Goal: Navigation & Orientation: Understand site structure

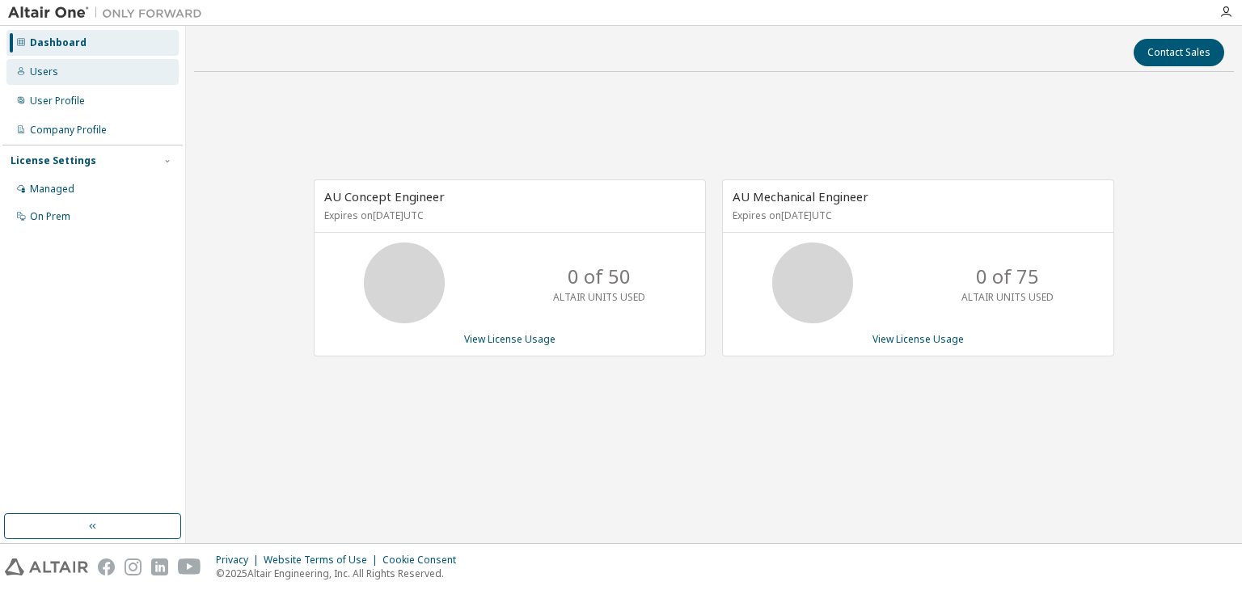
click at [45, 74] on div "Users" at bounding box center [44, 72] width 28 height 13
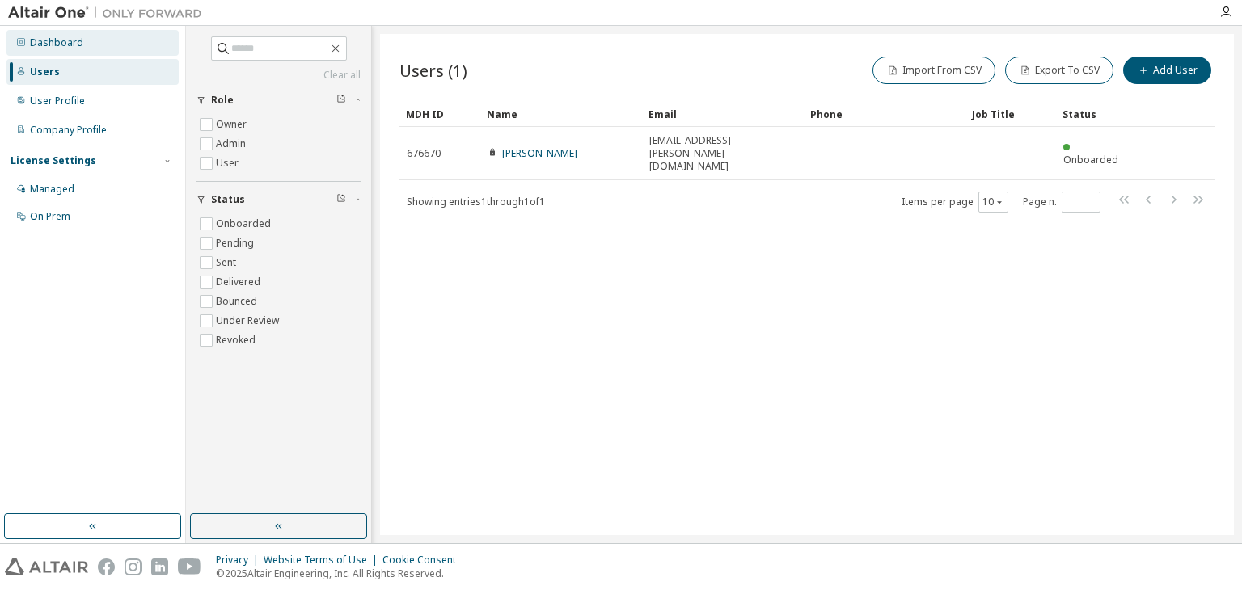
click at [61, 46] on div "Dashboard" at bounding box center [56, 42] width 53 height 13
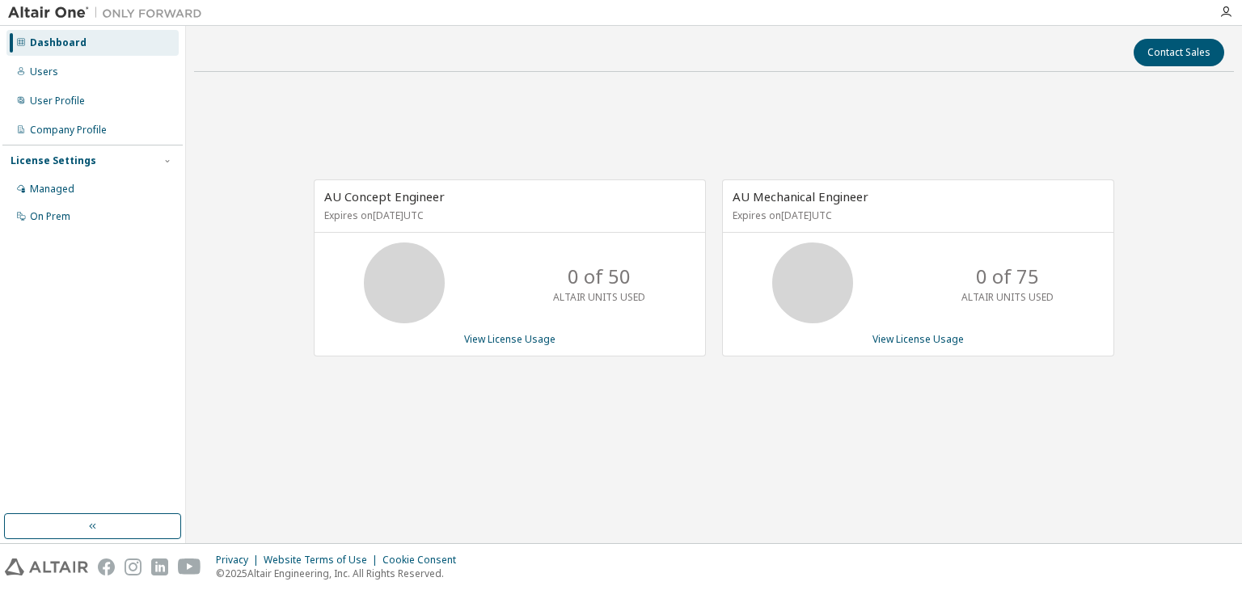
click at [368, 201] on span "AU Concept Engineer" at bounding box center [384, 196] width 121 height 16
click at [56, 78] on div "Users" at bounding box center [92, 72] width 172 height 26
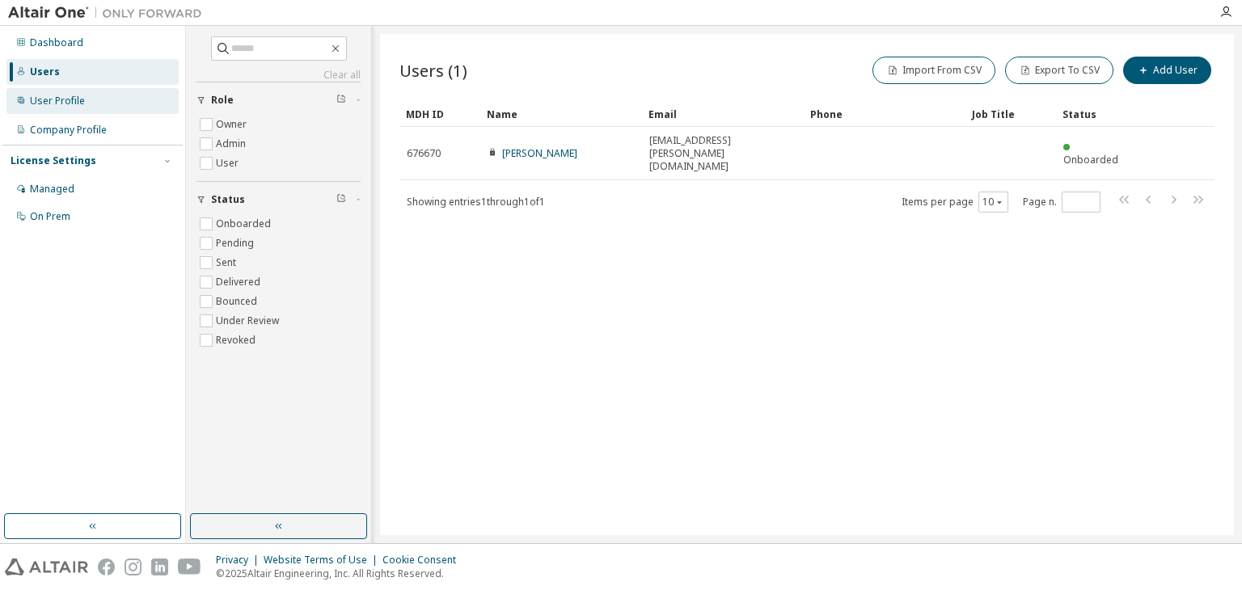
click at [53, 103] on div "User Profile" at bounding box center [57, 101] width 55 height 13
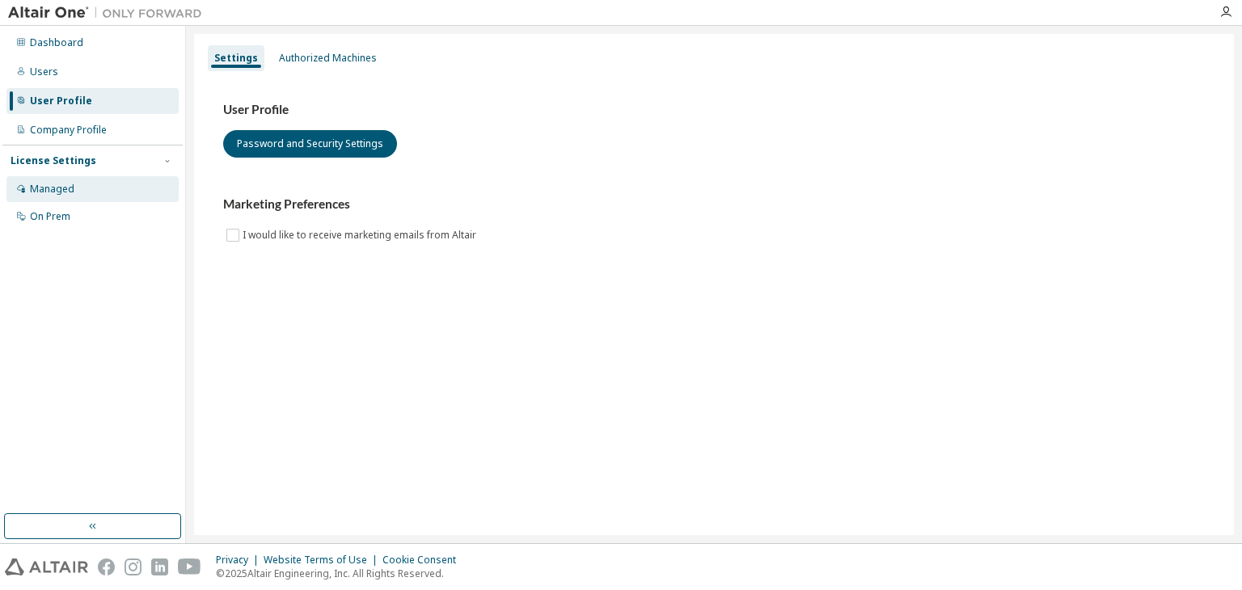
click at [65, 193] on div "Managed" at bounding box center [52, 189] width 44 height 13
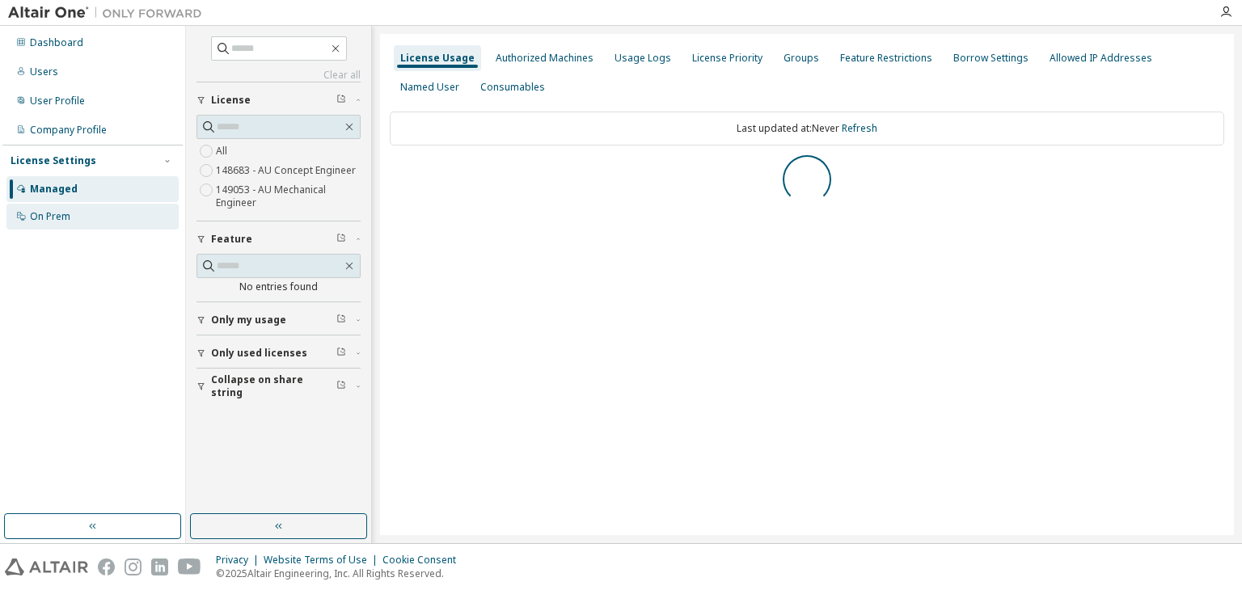
click at [57, 214] on div "On Prem" at bounding box center [50, 216] width 40 height 13
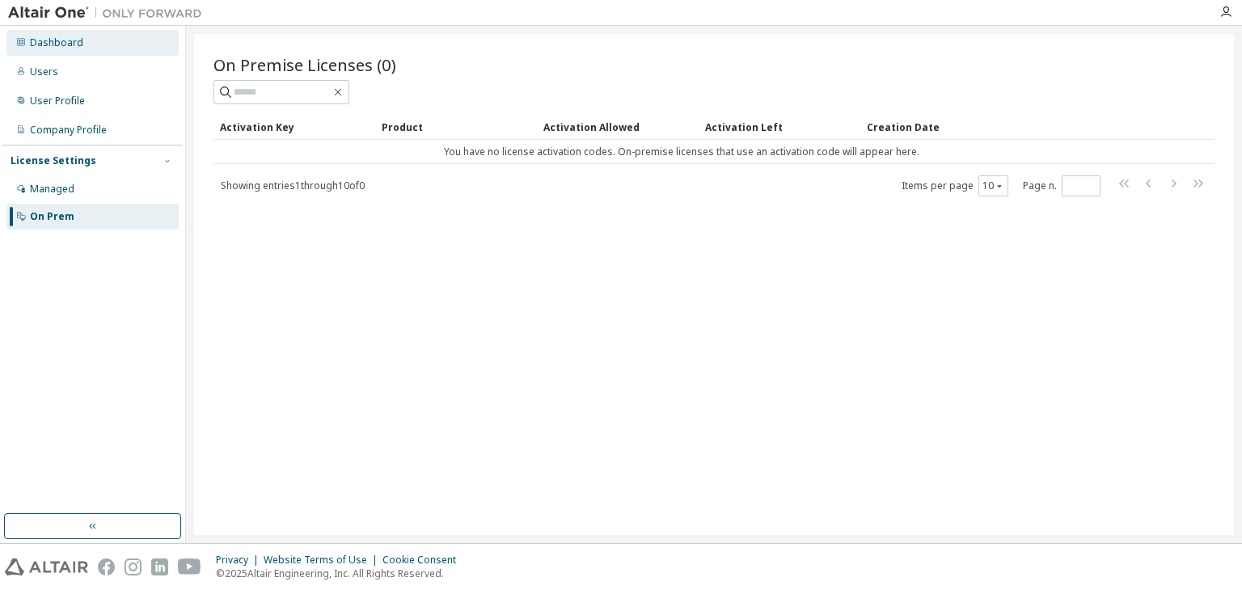
click at [40, 48] on div "Dashboard" at bounding box center [56, 42] width 53 height 13
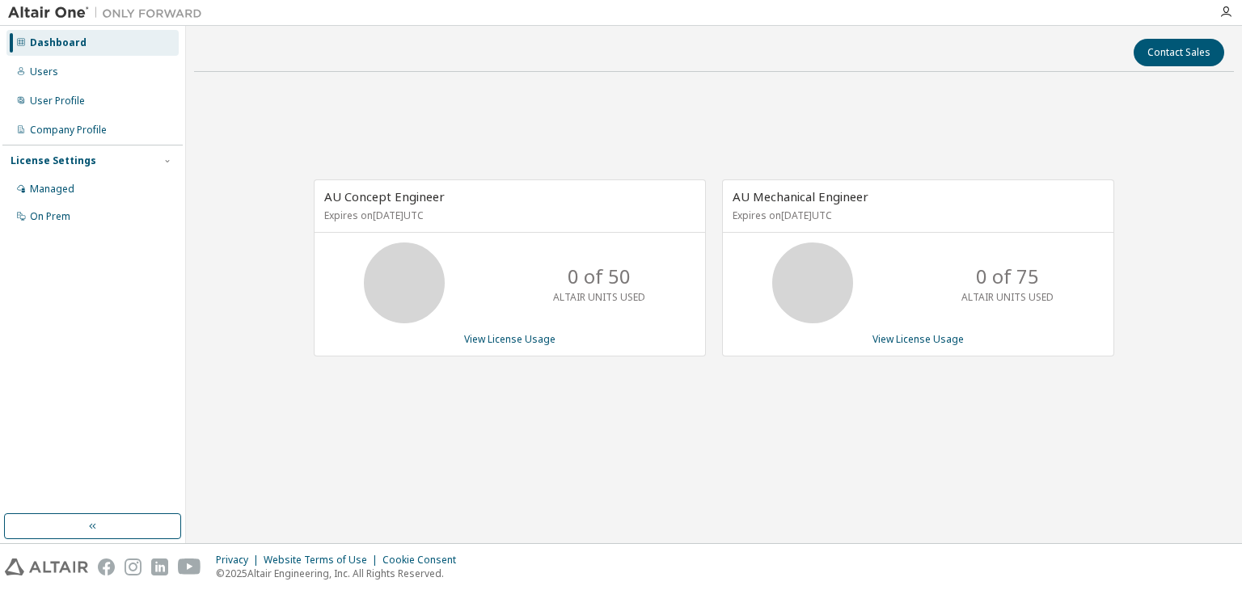
click at [29, 15] on img at bounding box center [109, 13] width 202 height 16
click at [1228, 12] on icon "button" at bounding box center [1226, 12] width 13 height 13
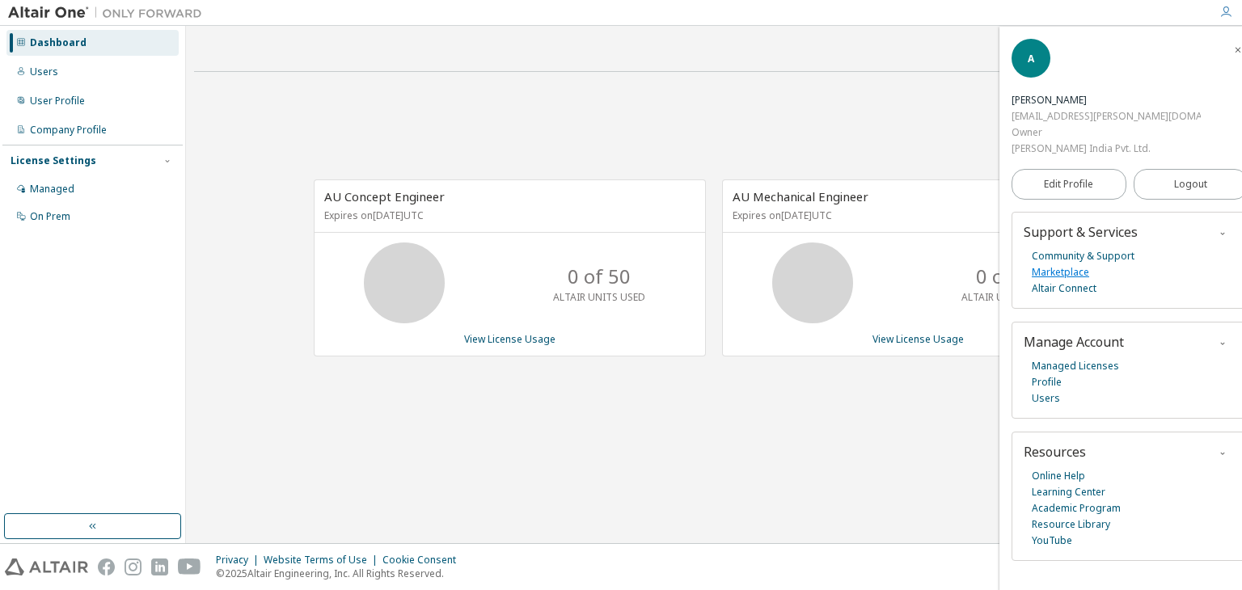
click at [1071, 265] on link "Marketplace" at bounding box center [1060, 273] width 57 height 16
